Goal: Communication & Community: Answer question/provide support

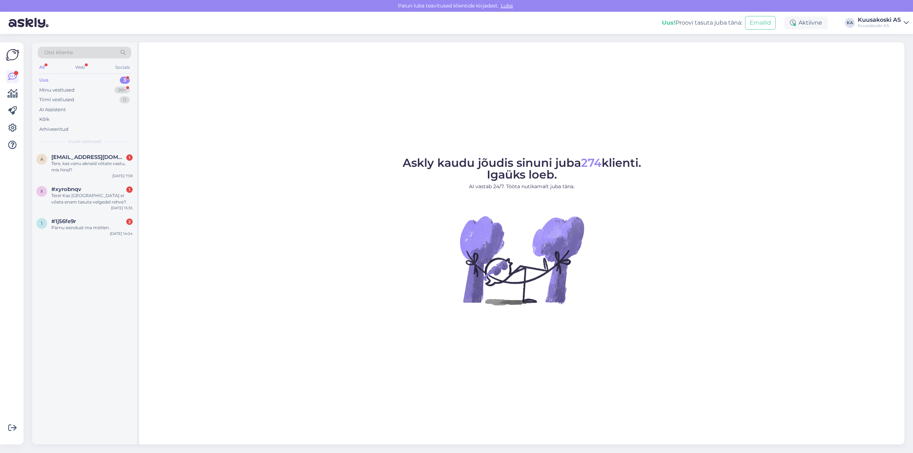
click at [45, 82] on div "Uus" at bounding box center [43, 80] width 9 height 7
click at [83, 158] on span "[EMAIL_ADDRESS][DOMAIN_NAME]" at bounding box center [88, 157] width 74 height 6
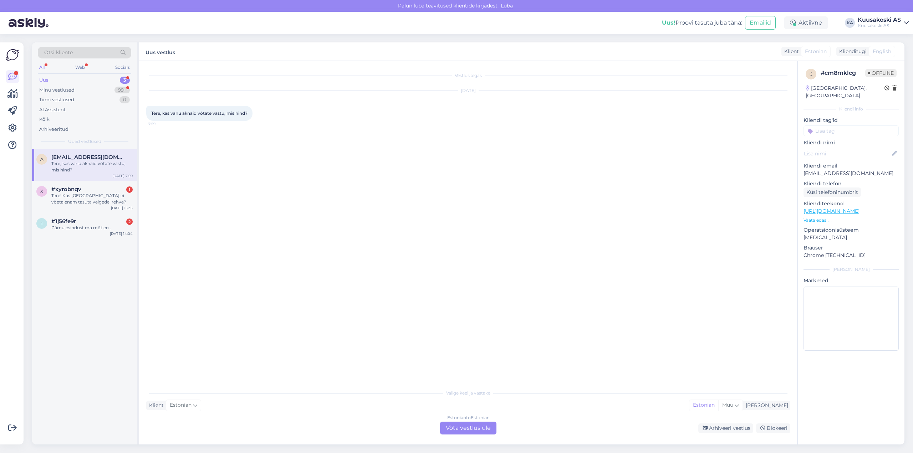
click at [455, 417] on div "Estonian to Estonian" at bounding box center [468, 418] width 42 height 6
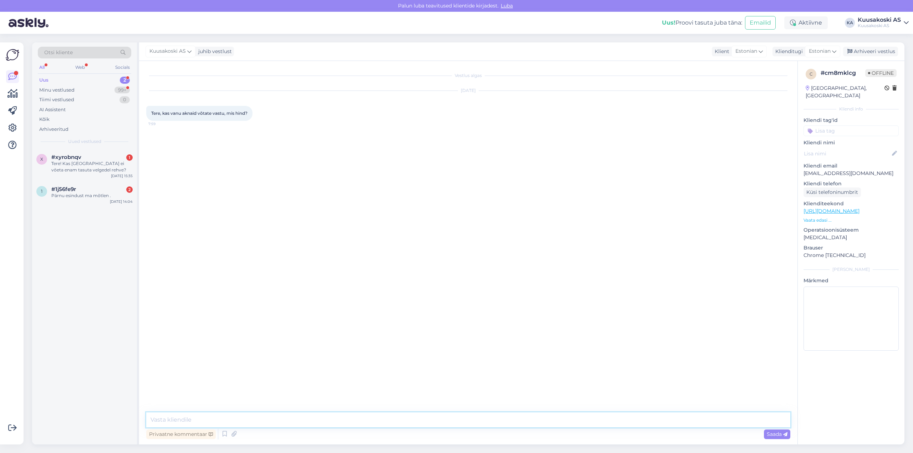
click at [182, 420] on textarea at bounding box center [468, 420] width 644 height 15
type textarea "AS Kuusakoski võtab vastu [PERSON_NAME] vanamaetalli, seega aknaid vastu ei võe…"
click at [83, 160] on div "Tere! Kas [GEOGRAPHIC_DATA] ei võeta enam tasuta velgedel rehve?" at bounding box center [91, 166] width 81 height 13
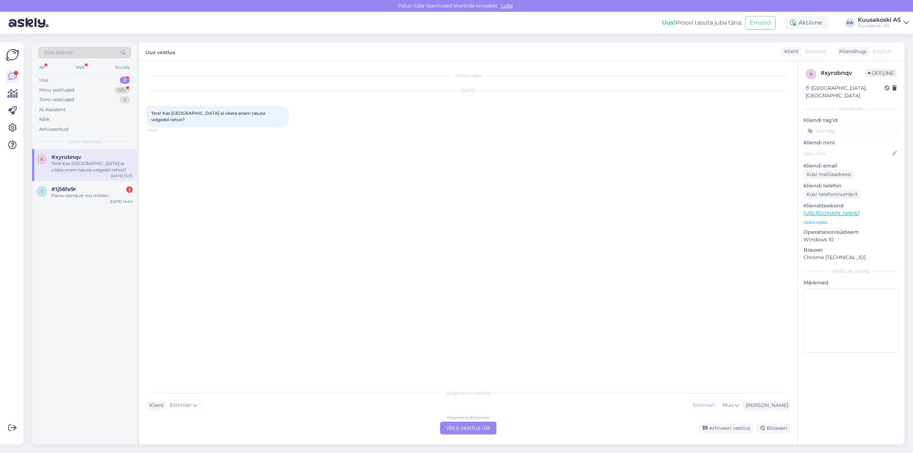
click at [450, 396] on div "Valige [PERSON_NAME] vastake Klient Estonian Mina Estonian Muu Estonian to Esto…" at bounding box center [468, 410] width 644 height 49
click at [450, 418] on div "Estonian to Estonian" at bounding box center [468, 418] width 42 height 6
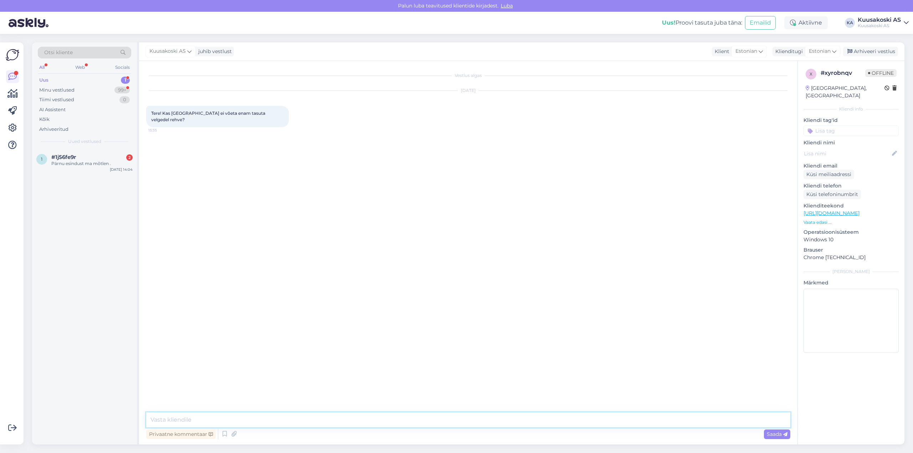
click at [228, 418] on textarea at bounding box center [468, 420] width 644 height 15
click at [196, 420] on textarea "Tere!" at bounding box center [468, 420] width 644 height 15
drag, startPoint x: 220, startPoint y: 421, endPoint x: 193, endPoint y: 421, distance: 27.8
click at [193, 421] on textarea "Tere! Velgedel sõiduauto rehve võetakse eraklientidelt vastu tasuta kõikdies AS…" at bounding box center [468, 420] width 644 height 15
click at [231, 348] on div "Vestlus algas [DATE] Tere! Kas [GEOGRAPHIC_DATA] ei võeta enam tasuta velgedel …" at bounding box center [471, 237] width 651 height 338
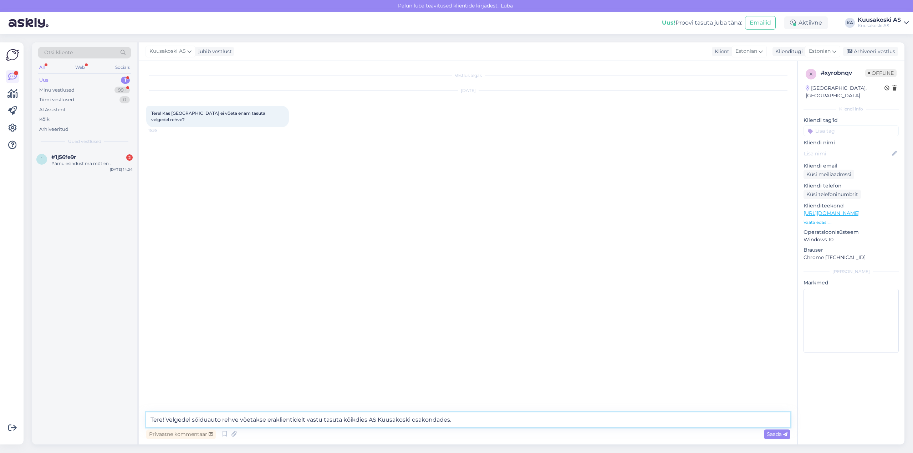
drag, startPoint x: 363, startPoint y: 421, endPoint x: 353, endPoint y: 418, distance: 10.7
click at [353, 418] on textarea "Tere! Velgedel sõiduauto rehve võetakse eraklientidelt vastu tasuta kõikdies AS…" at bounding box center [468, 420] width 644 height 15
type textarea "Tere! Velgedel sõiduauto rehve võetakse eraklientidelt vastu tasuta kõikides AS…"
click at [777, 436] on div "Saada" at bounding box center [777, 435] width 26 height 10
